Goal: Task Accomplishment & Management: Use online tool/utility

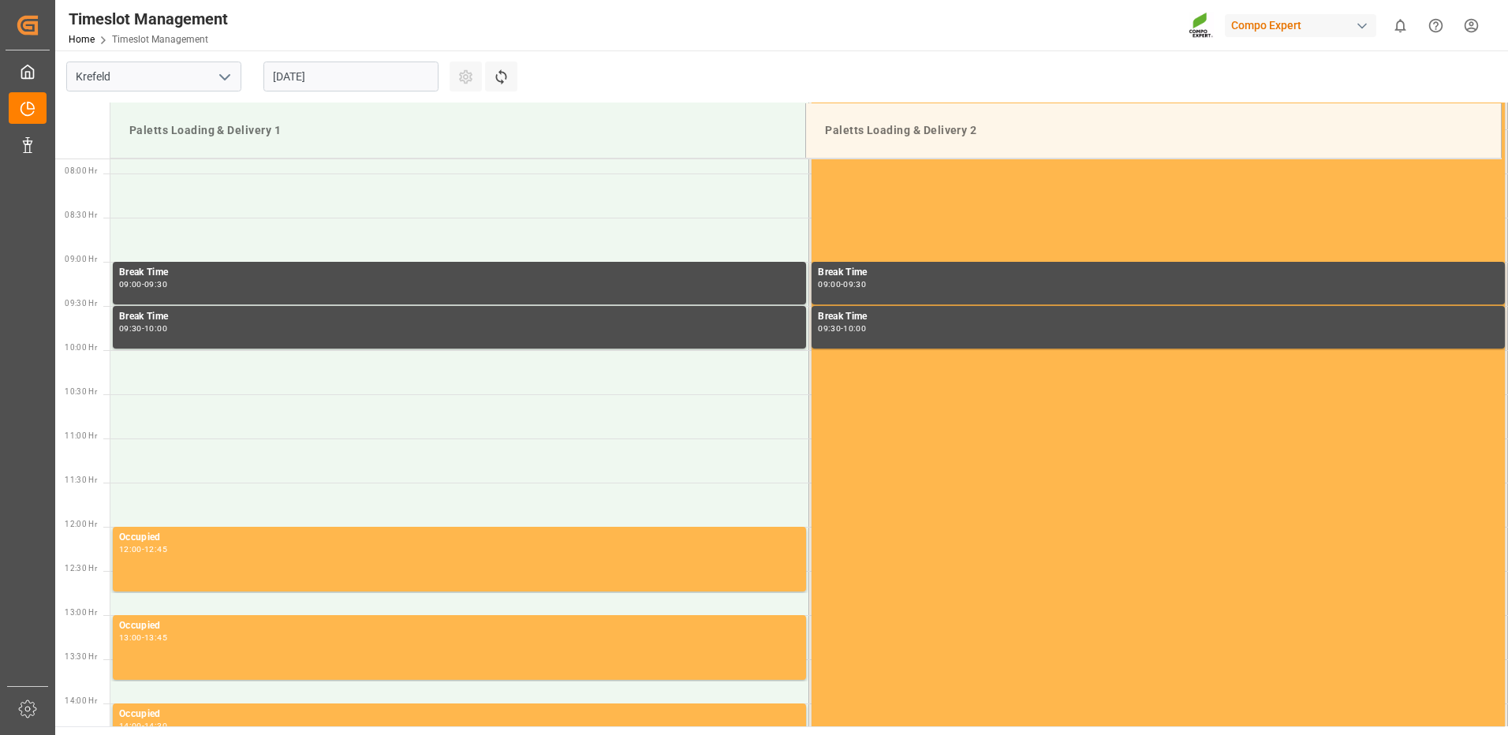
scroll to position [696, 0]
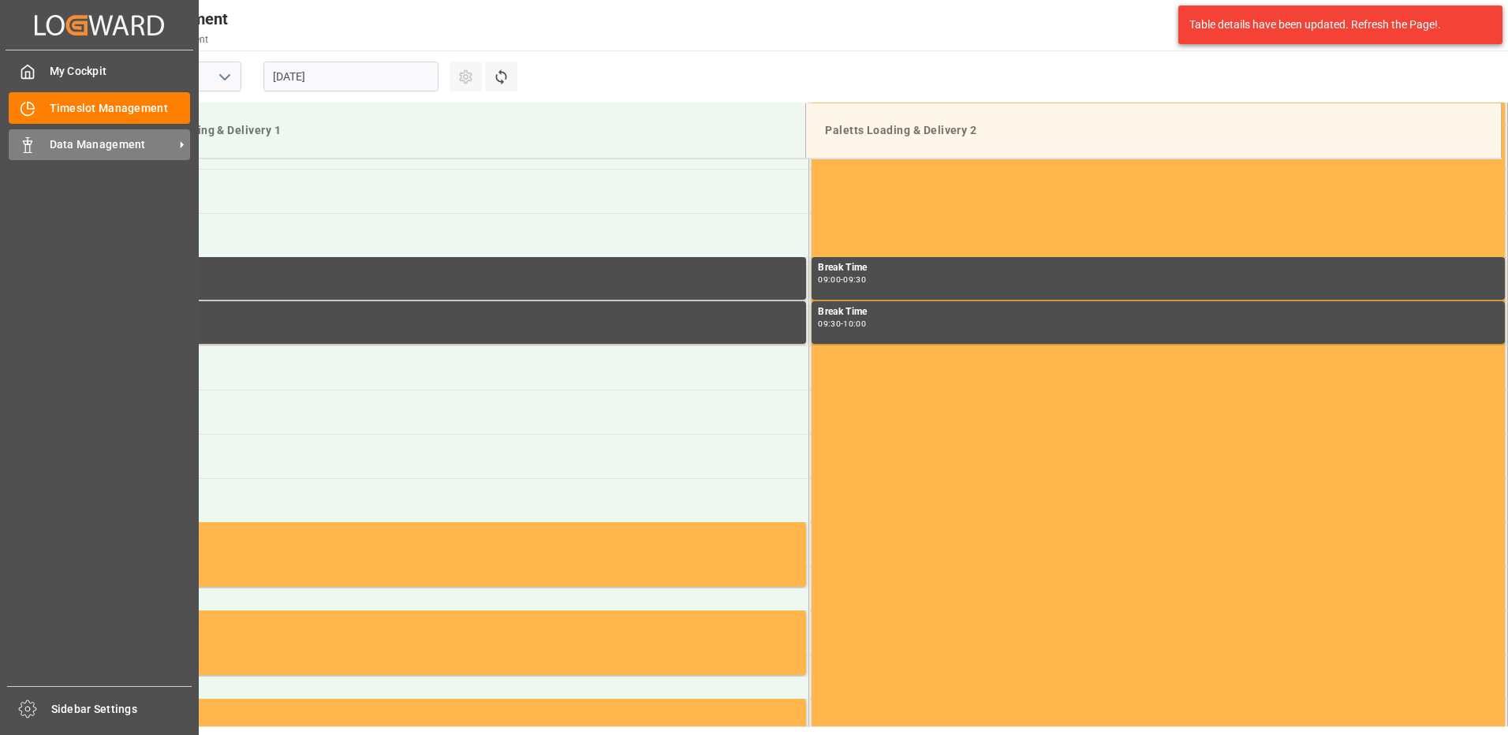
click at [50, 138] on div "Data Management Data Management" at bounding box center [99, 144] width 181 height 31
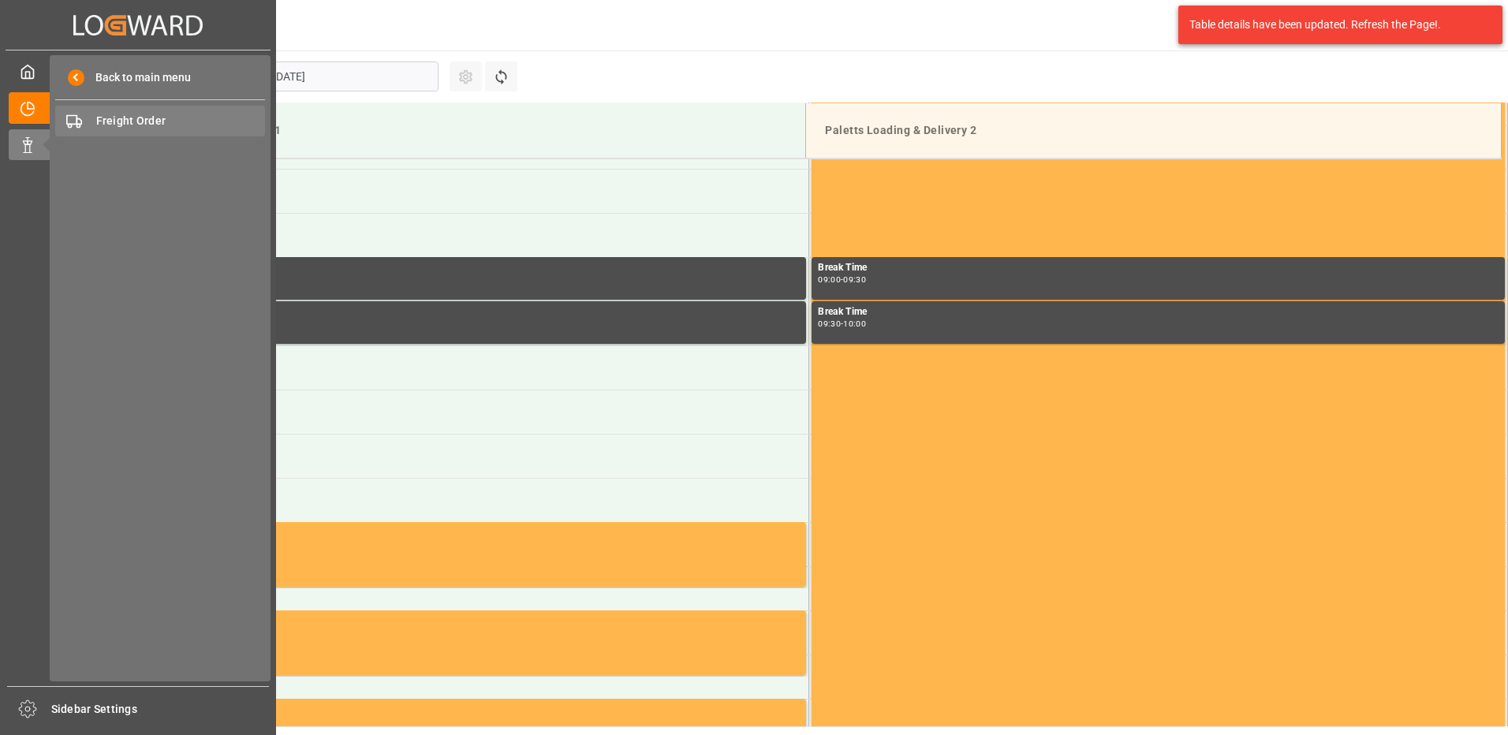
click at [134, 122] on span "Freight Order" at bounding box center [181, 121] width 170 height 17
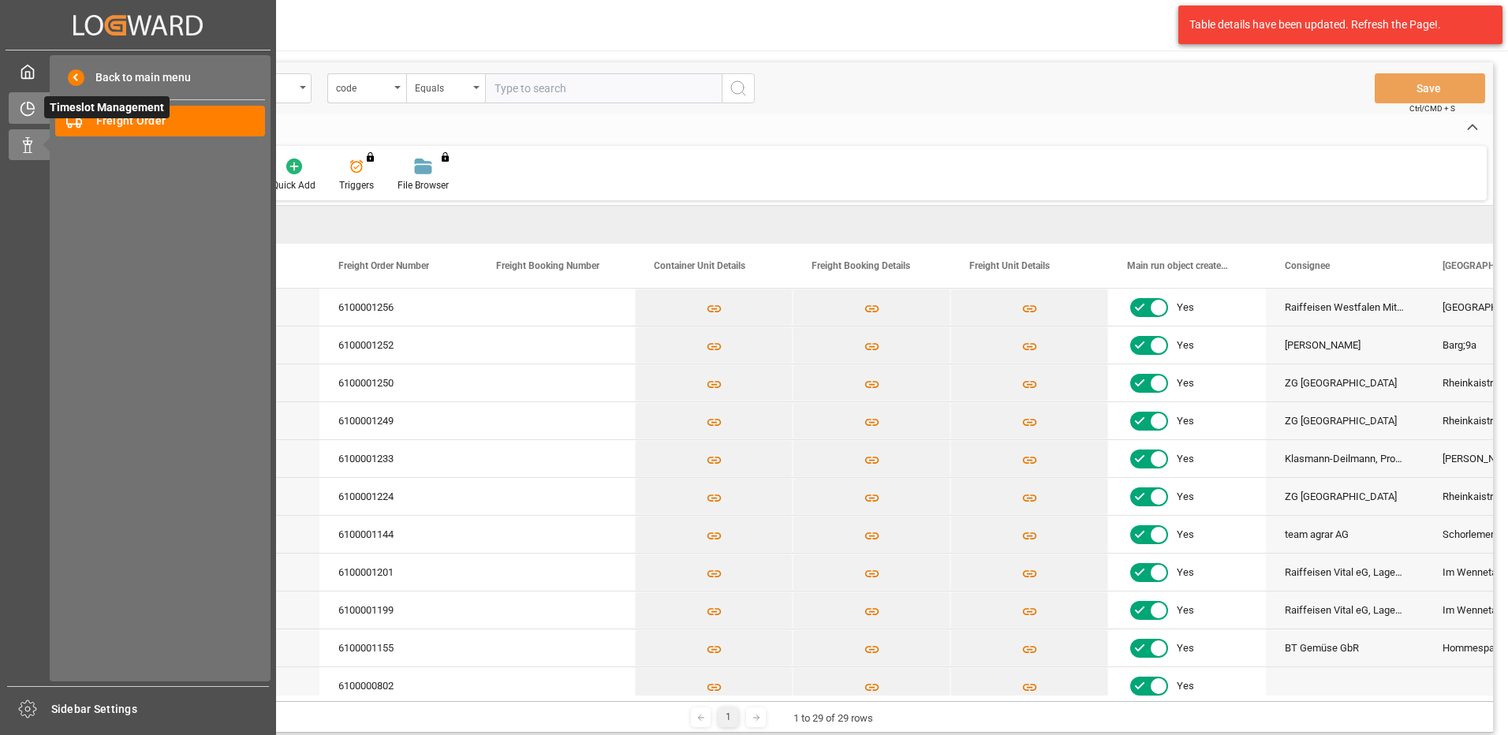
click at [26, 110] on icon at bounding box center [28, 109] width 16 height 16
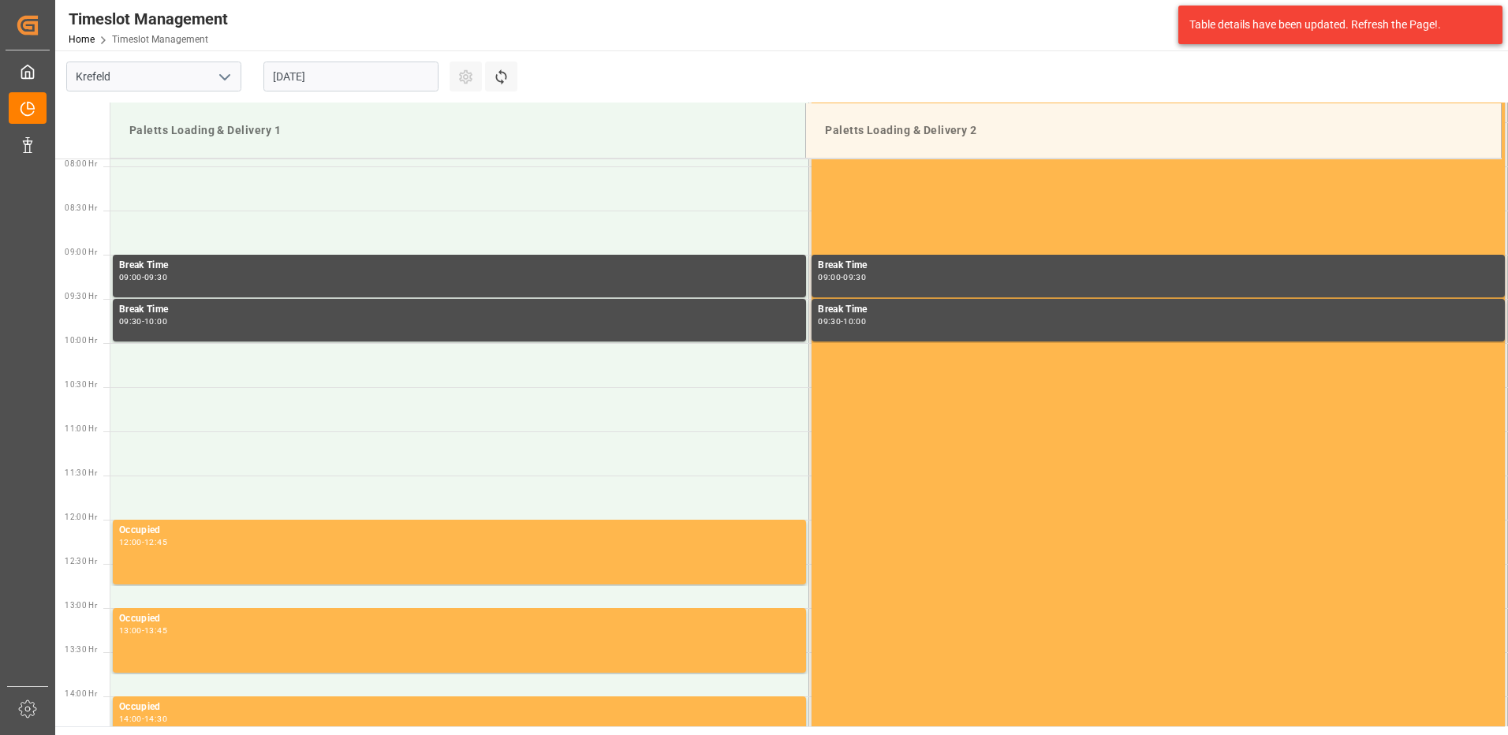
scroll to position [696, 0]
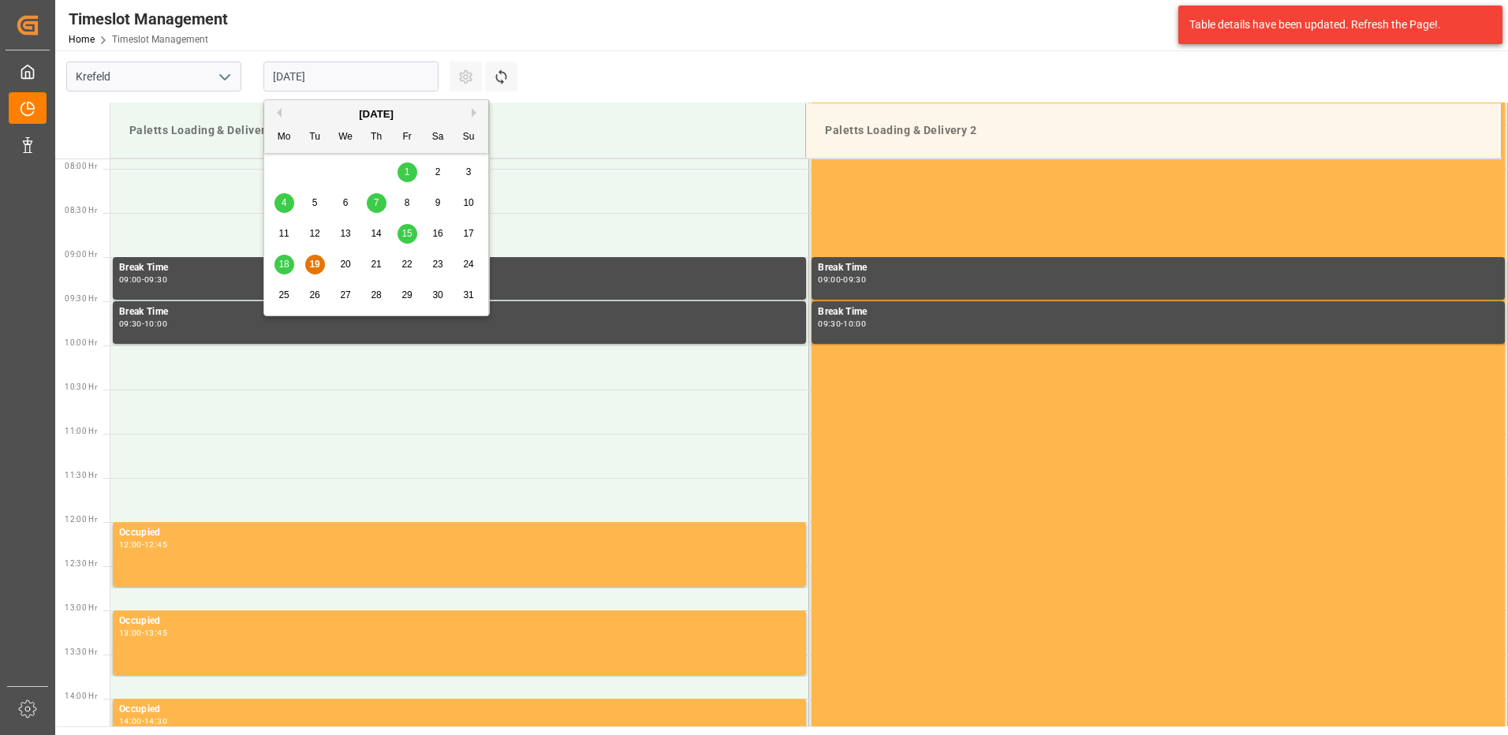
click at [411, 73] on input "[DATE]" at bounding box center [350, 77] width 175 height 30
click at [346, 267] on span "20" at bounding box center [345, 264] width 10 height 11
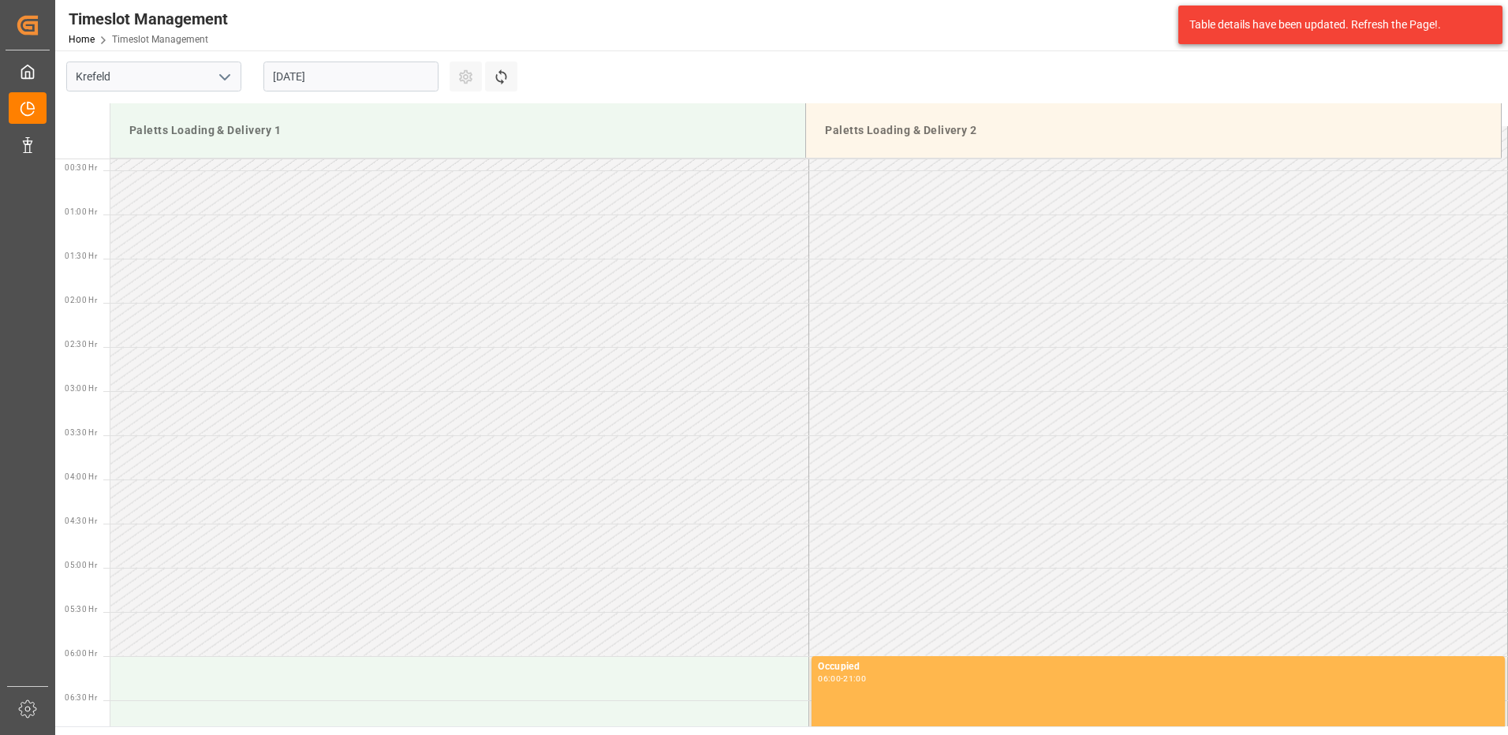
scroll to position [0, 0]
